Goal: Book appointment/travel/reservation

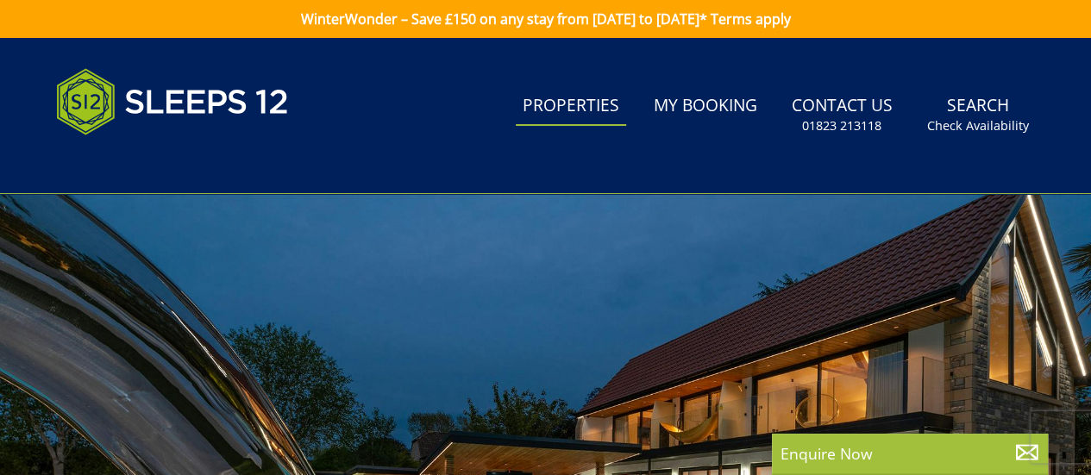
click at [564, 108] on link "Properties" at bounding box center [571, 106] width 110 height 39
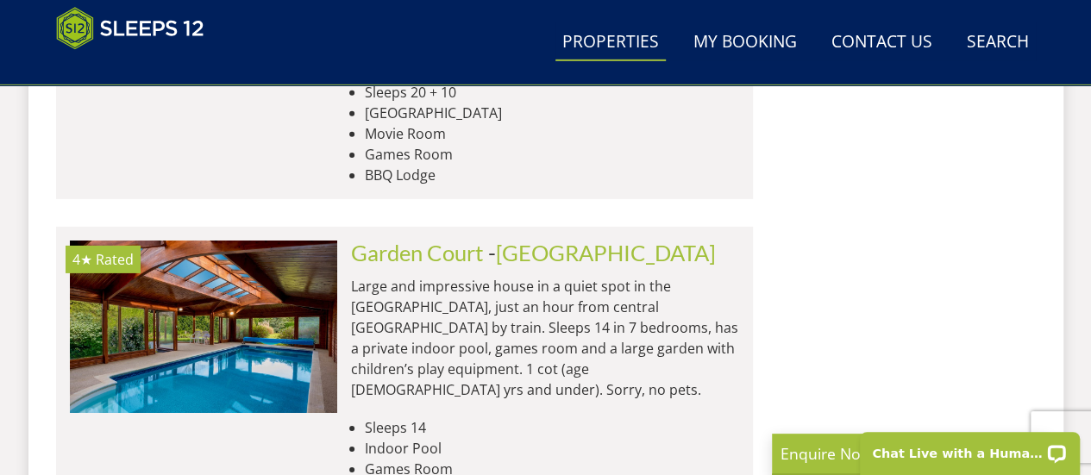
scroll to position [2725, 0]
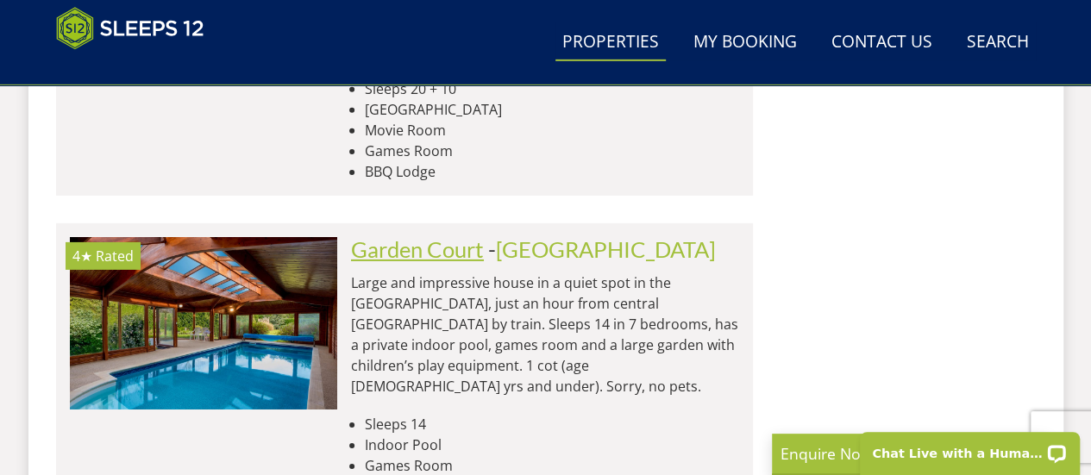
click at [416, 236] on link "Garden Court" at bounding box center [417, 249] width 133 height 26
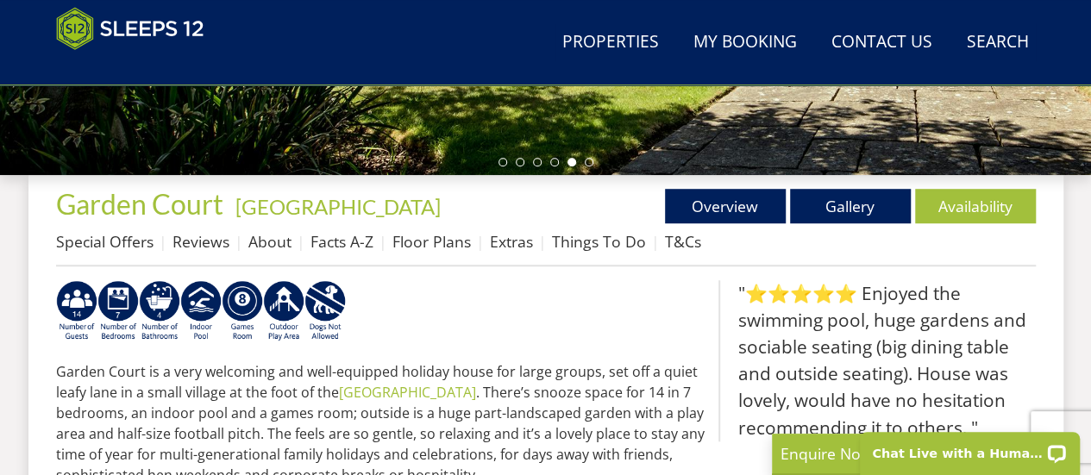
scroll to position [576, 0]
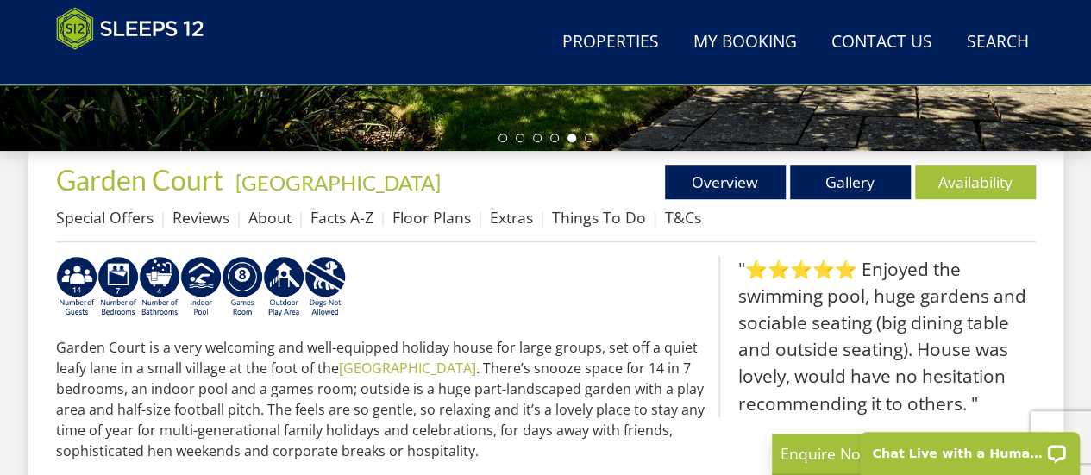
click at [917, 275] on blockquote ""⭐⭐⭐⭐⭐ Enjoyed the swimming pool, huge gardens and sociable seating (big dining…" at bounding box center [876, 336] width 317 height 161
click at [858, 184] on link "Gallery" at bounding box center [850, 182] width 121 height 34
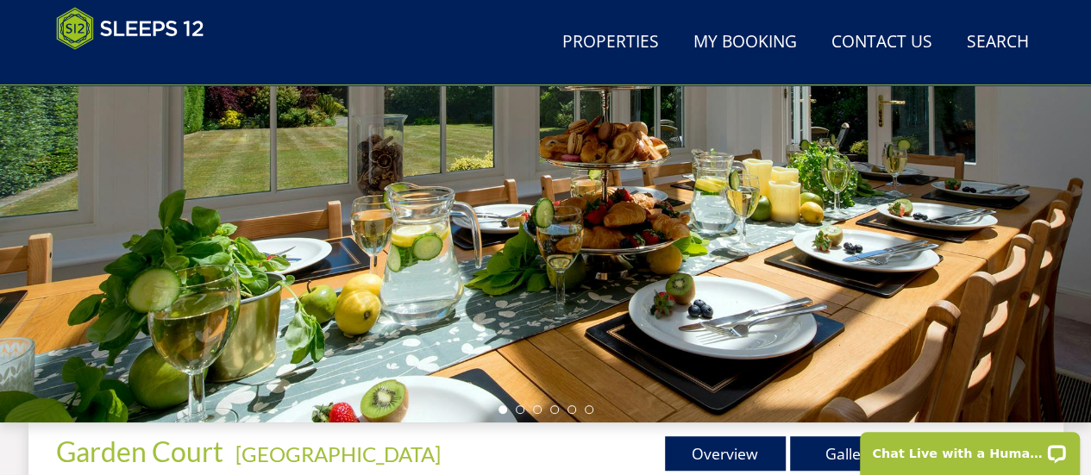
click at [1015, 266] on div at bounding box center [545, 121] width 1091 height 604
click at [1057, 247] on div at bounding box center [545, 121] width 1091 height 604
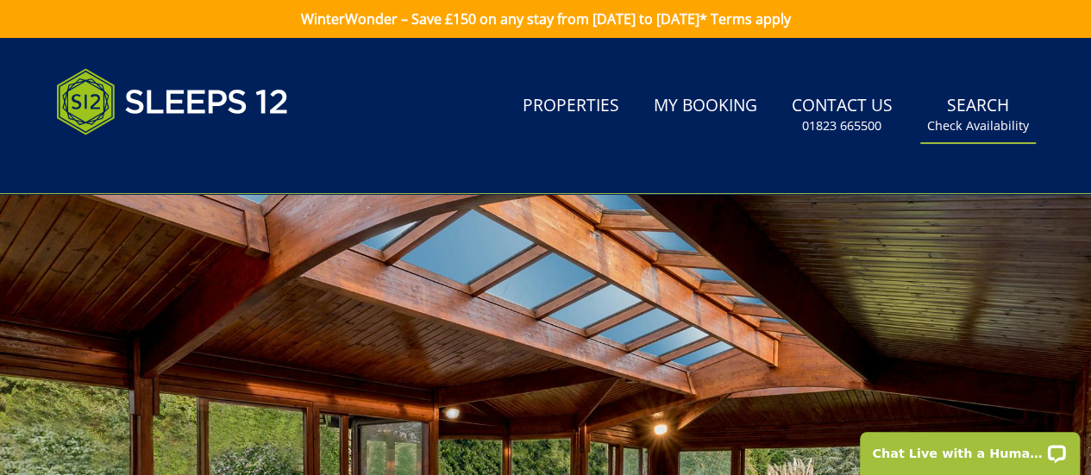
click at [1002, 99] on link "Search Check Availability" at bounding box center [978, 115] width 116 height 56
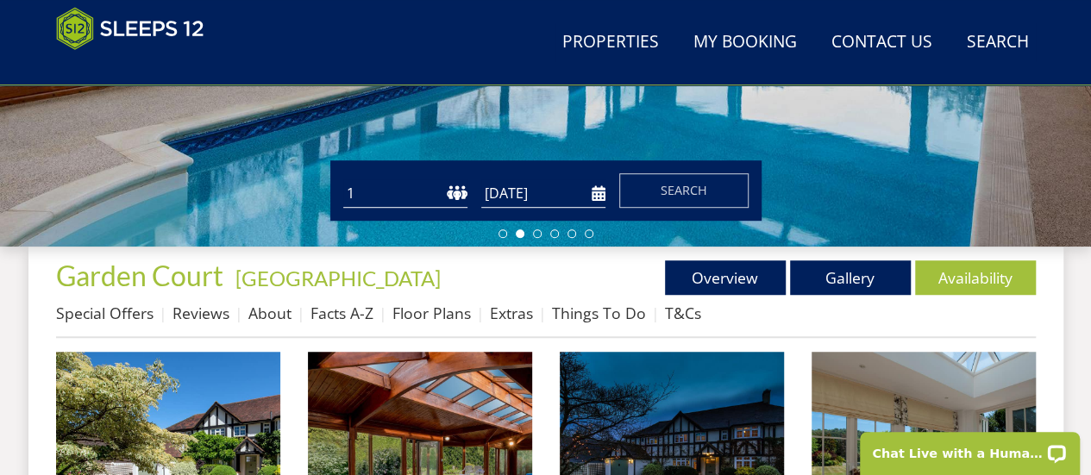
scroll to position [481, 0]
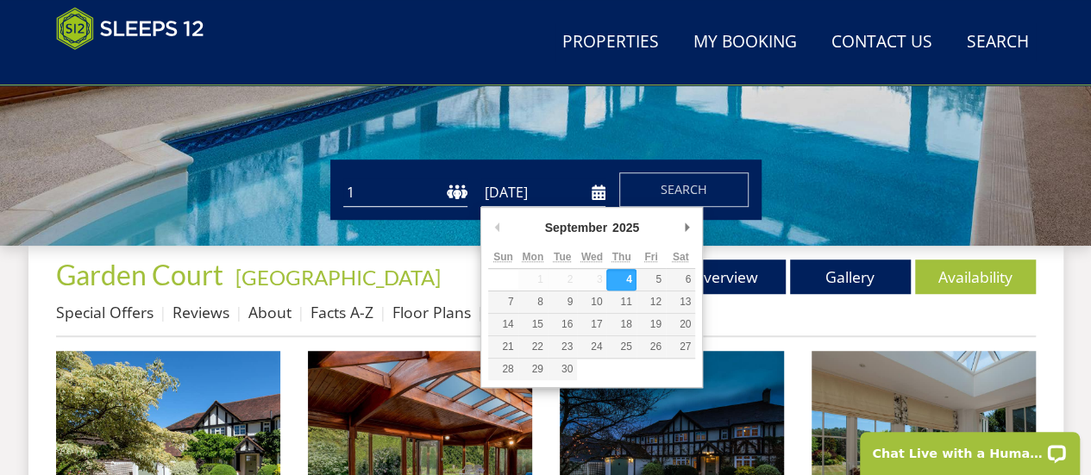
click at [595, 192] on input "[DATE]" at bounding box center [543, 192] width 124 height 28
type input "[DATE]"
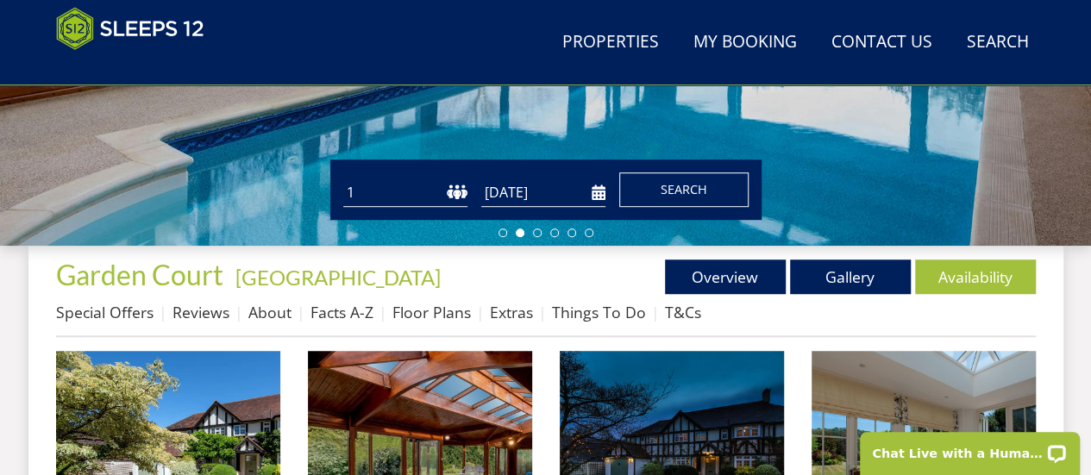
click at [693, 185] on span "Search" at bounding box center [683, 189] width 47 height 16
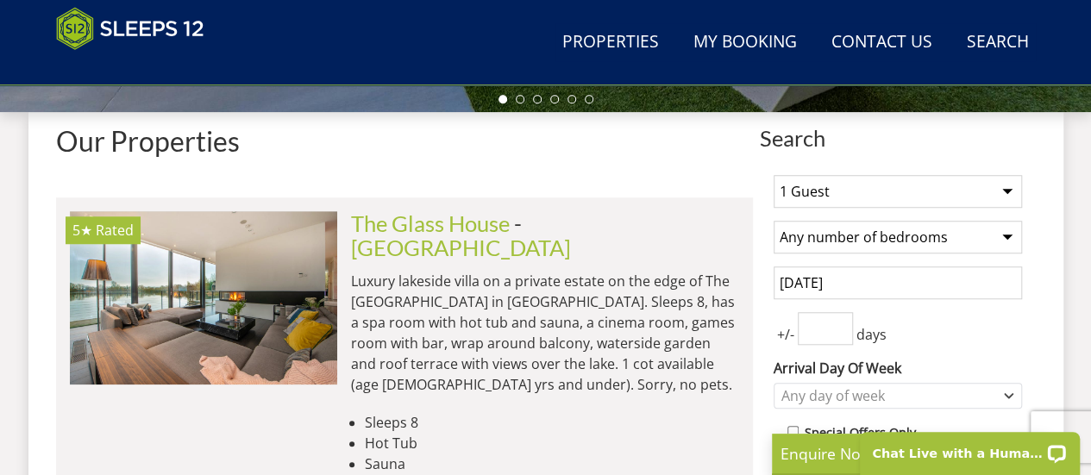
scroll to position [616, 0]
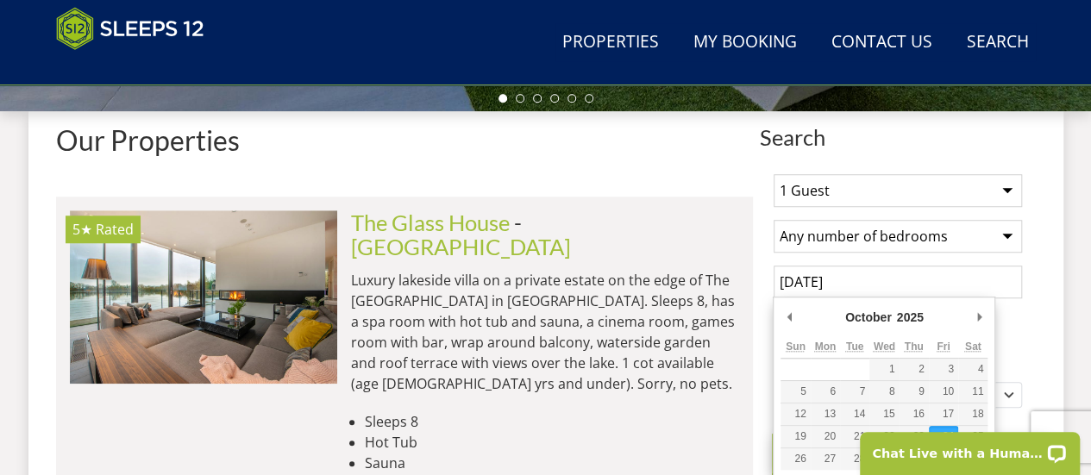
click at [923, 278] on input "[DATE]" at bounding box center [897, 282] width 248 height 33
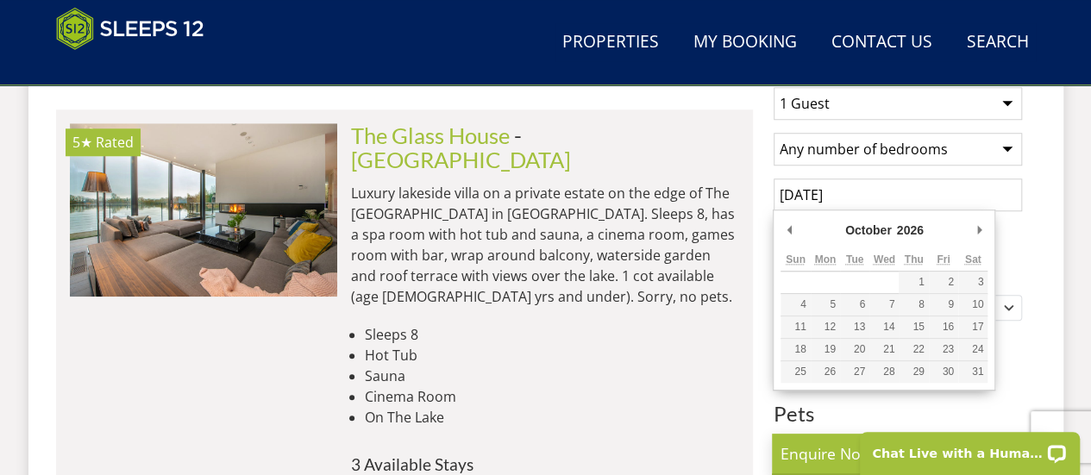
scroll to position [709, 0]
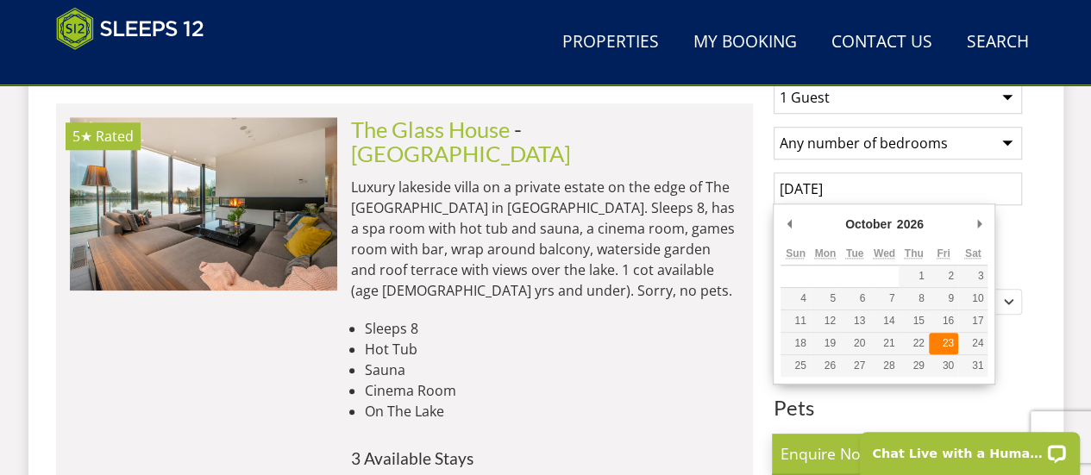
type input "[DATE]"
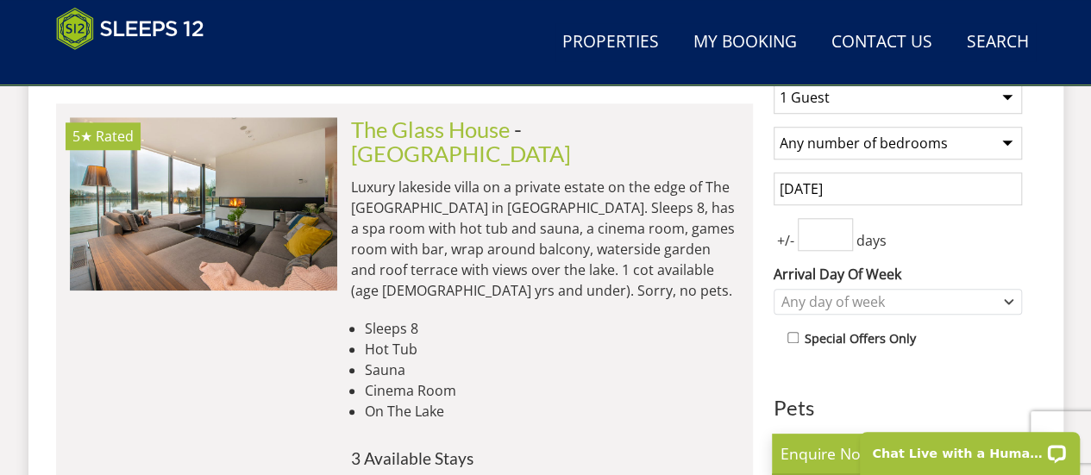
click at [919, 234] on div "+/- days" at bounding box center [897, 234] width 248 height 33
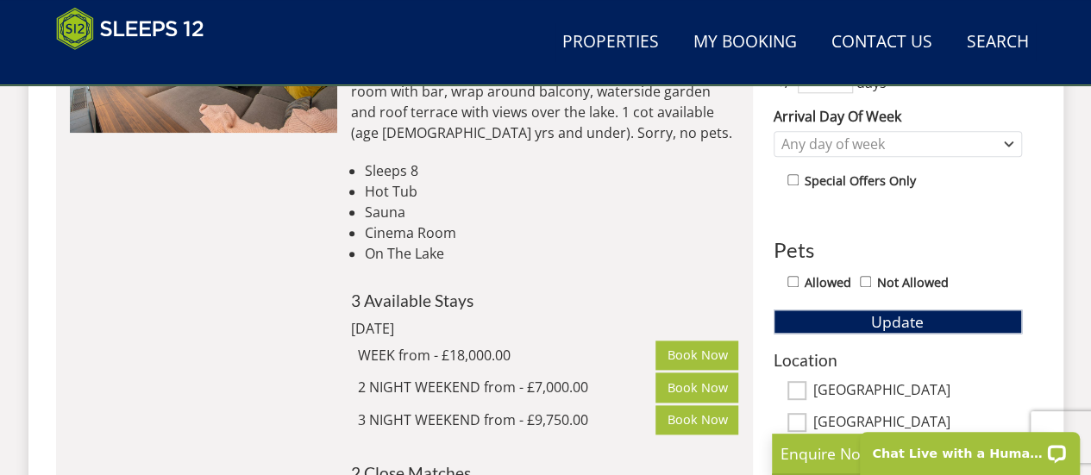
scroll to position [867, 0]
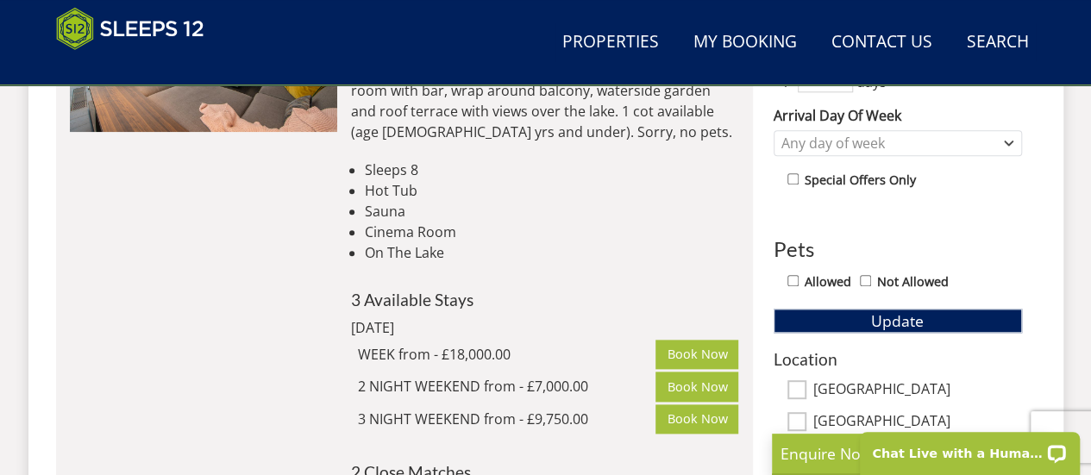
click at [790, 282] on input "Allowed" at bounding box center [792, 280] width 11 height 11
checkbox input "true"
click at [916, 320] on span "Update" at bounding box center [897, 320] width 53 height 21
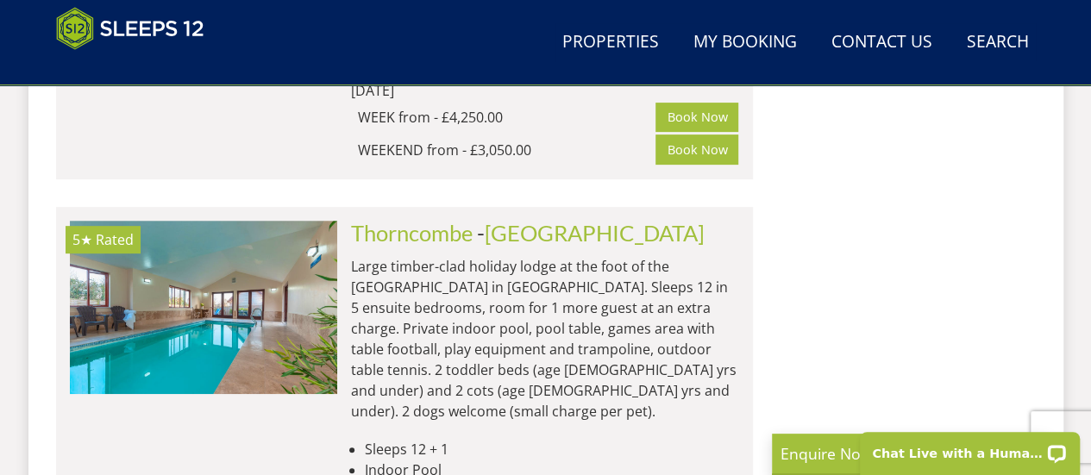
scroll to position [3438, 0]
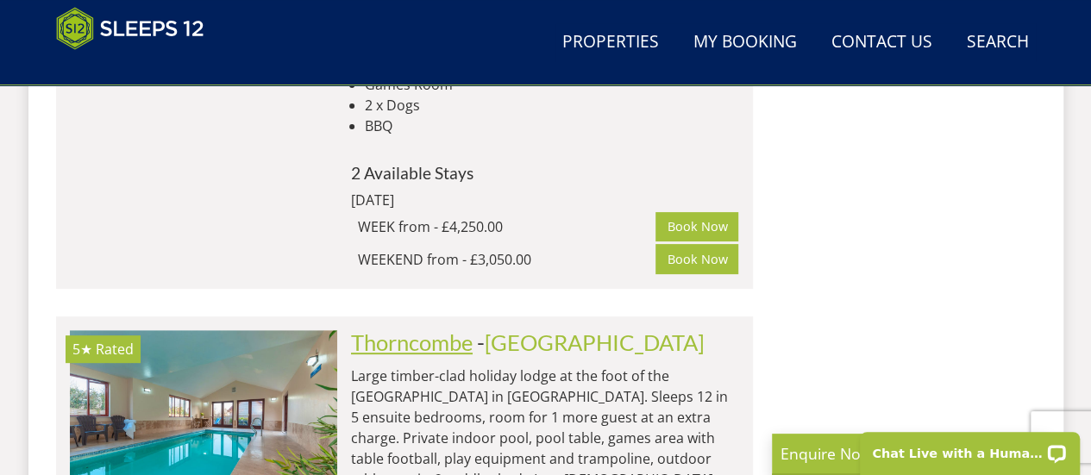
click at [465, 329] on link "Thorncombe" at bounding box center [412, 342] width 122 height 26
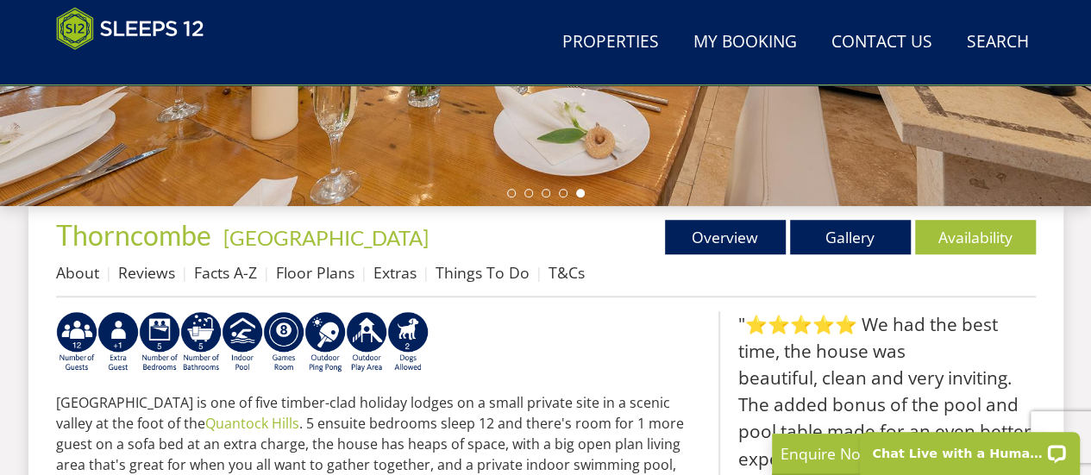
scroll to position [525, 0]
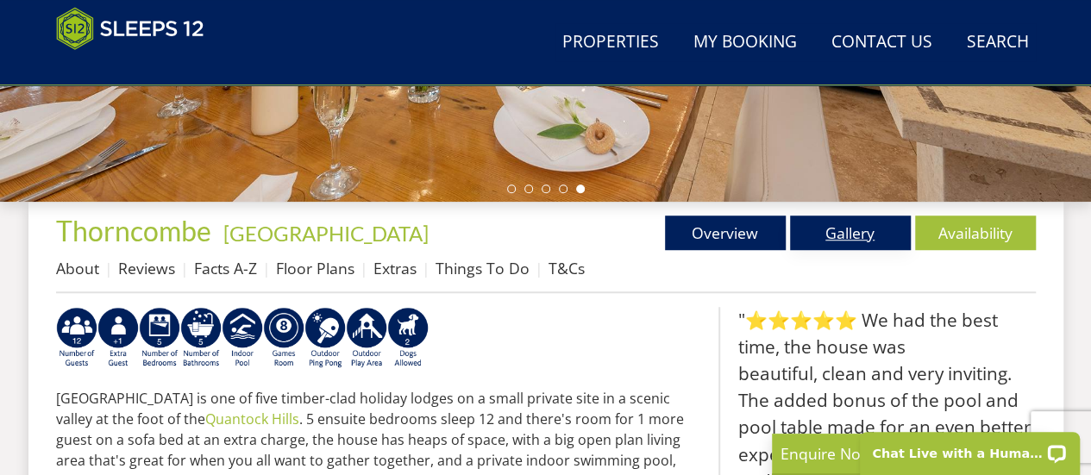
click at [840, 228] on link "Gallery" at bounding box center [850, 233] width 121 height 34
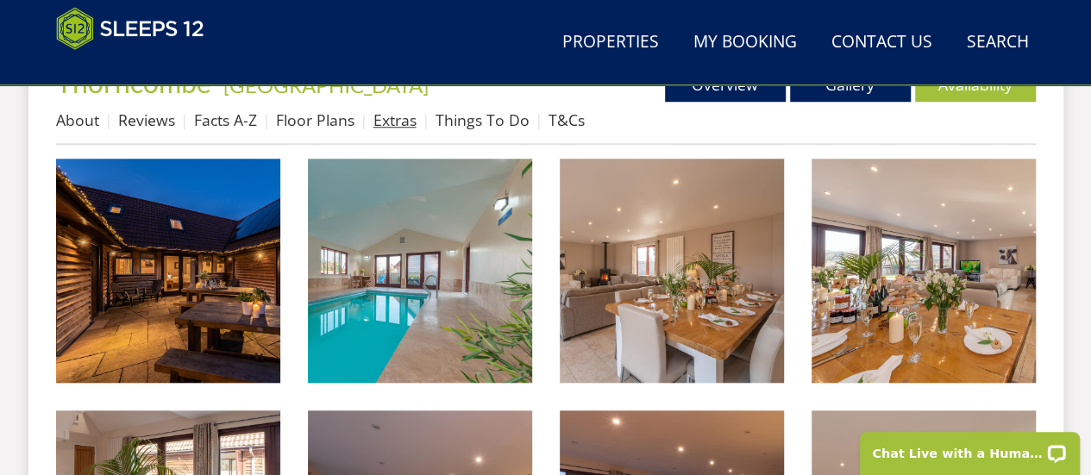
scroll to position [669, 0]
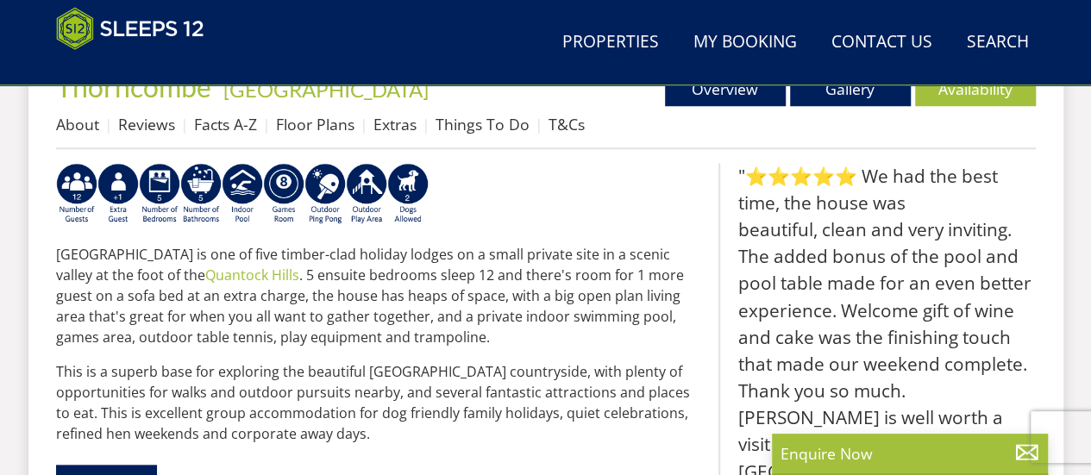
scroll to position [525, 0]
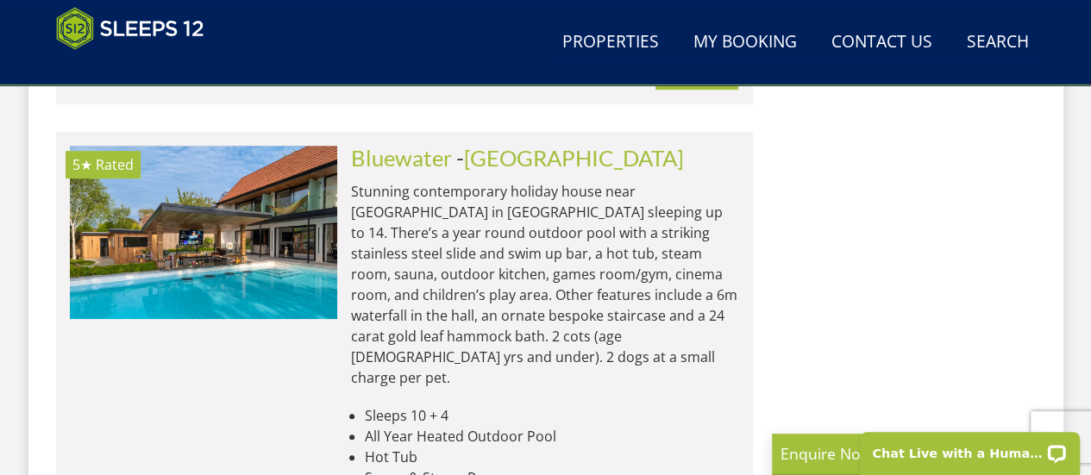
scroll to position [10139, 0]
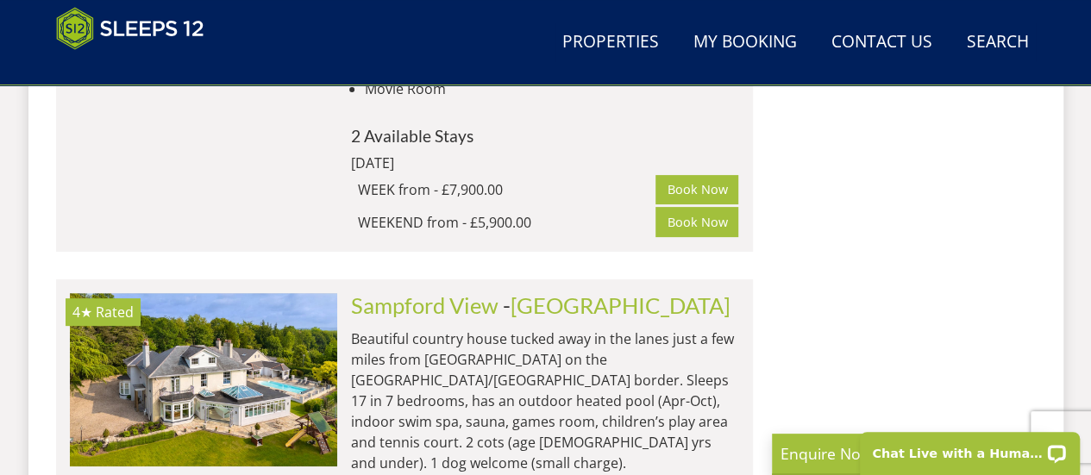
scroll to position [19849, 0]
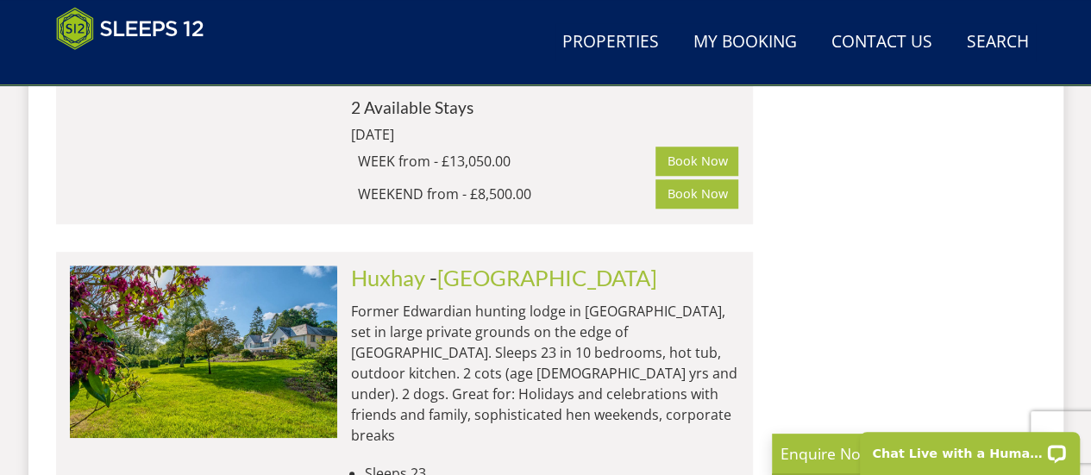
scroll to position [30103, 0]
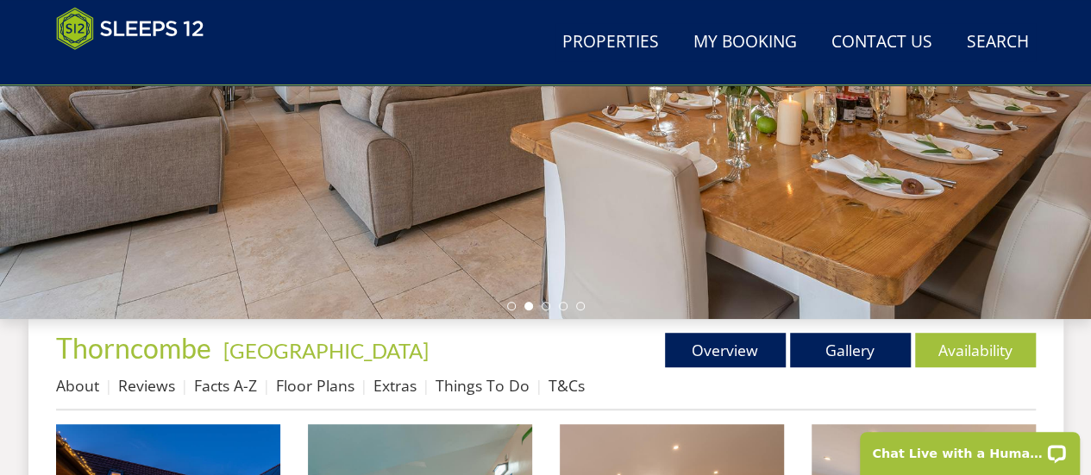
scroll to position [548, 0]
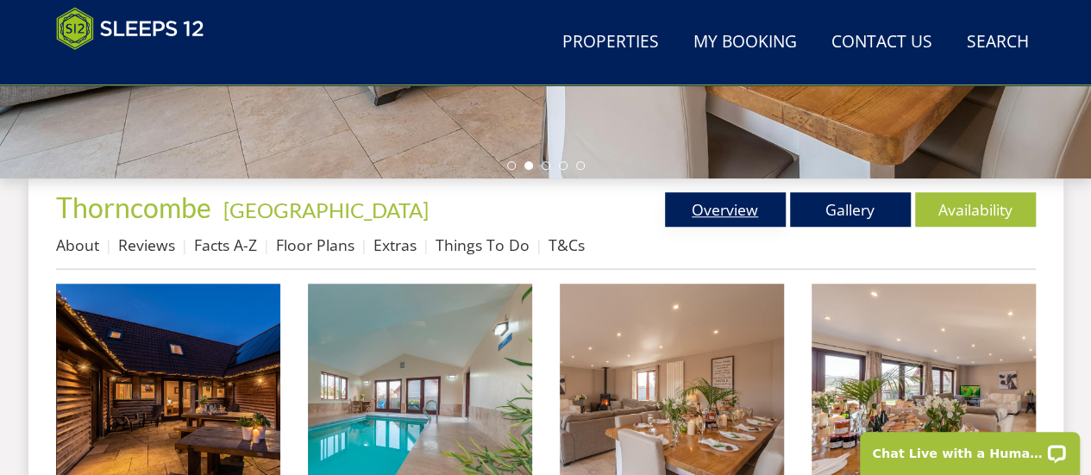
click at [712, 200] on link "Overview" at bounding box center [725, 209] width 121 height 34
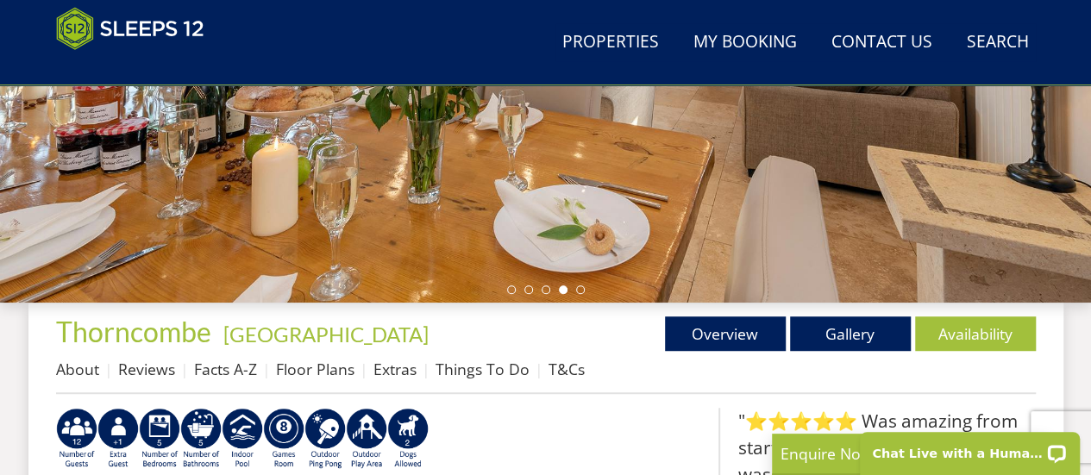
scroll to position [447, 0]
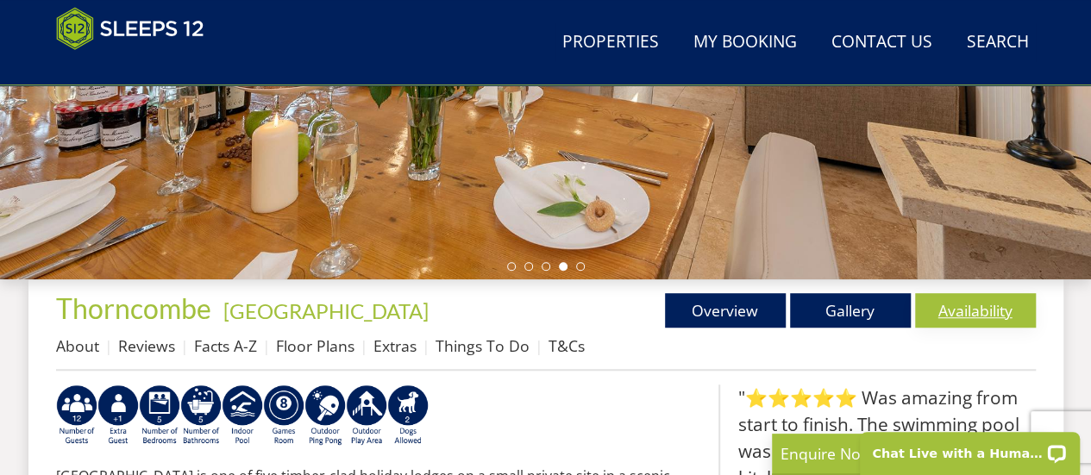
click at [997, 313] on link "Availability" at bounding box center [975, 310] width 121 height 34
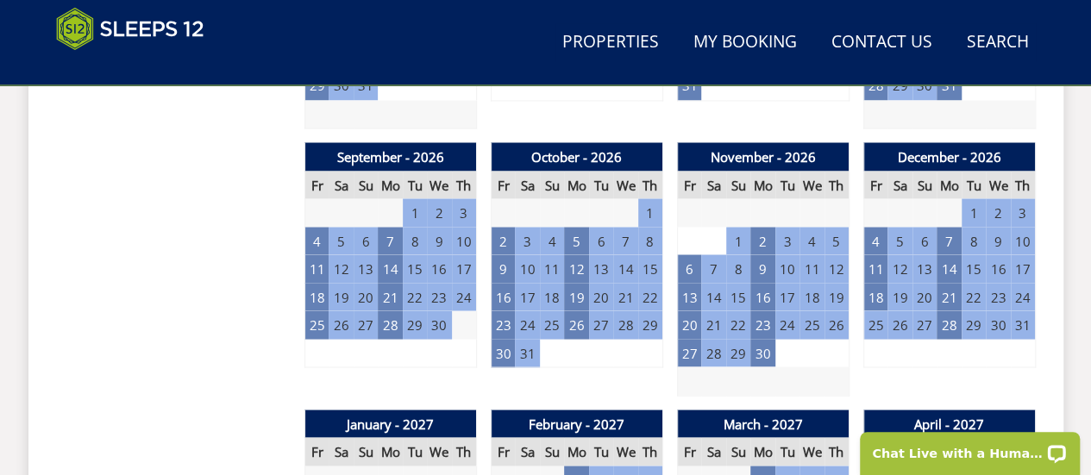
scroll to position [1491, 0]
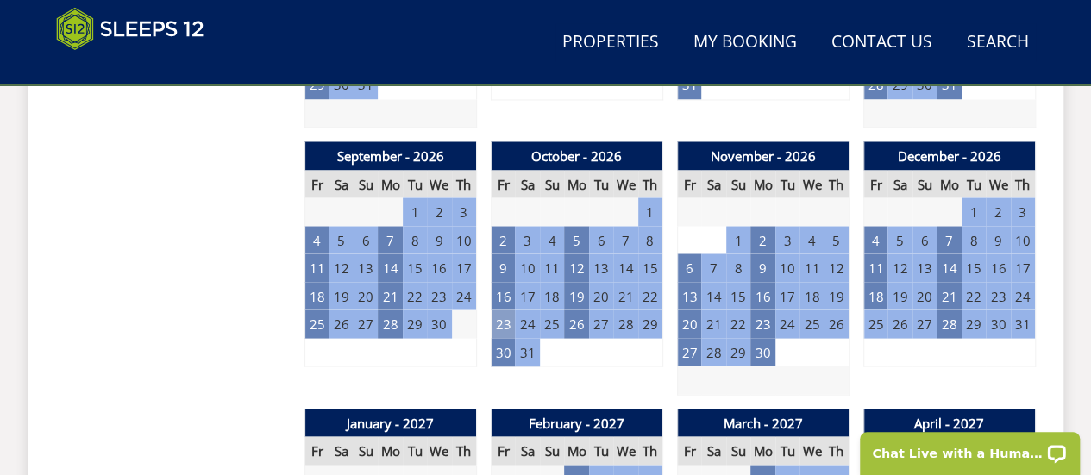
click at [504, 328] on td "23" at bounding box center [503, 324] width 24 height 28
